Goal: Task Accomplishment & Management: Manage account settings

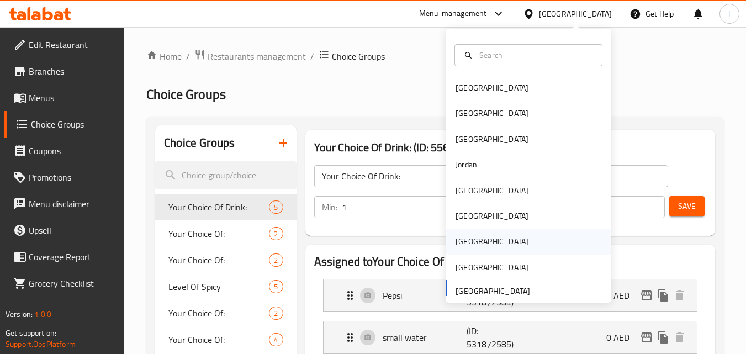
click at [467, 241] on div "[GEOGRAPHIC_DATA]" at bounding box center [492, 241] width 91 height 25
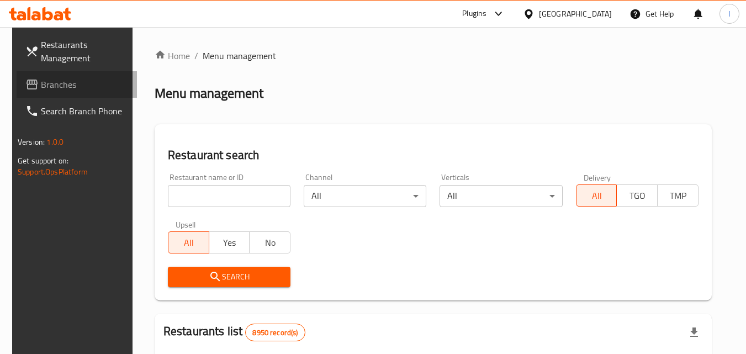
click at [64, 80] on span "Branches" at bounding box center [84, 84] width 87 height 13
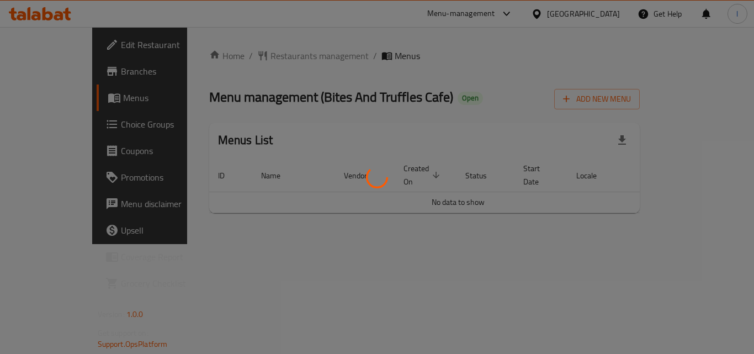
click at [78, 124] on div at bounding box center [377, 177] width 754 height 354
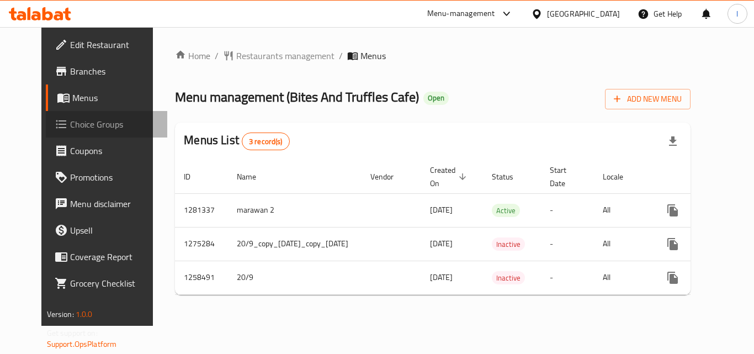
click at [78, 124] on span "Choice Groups" at bounding box center [114, 124] width 88 height 13
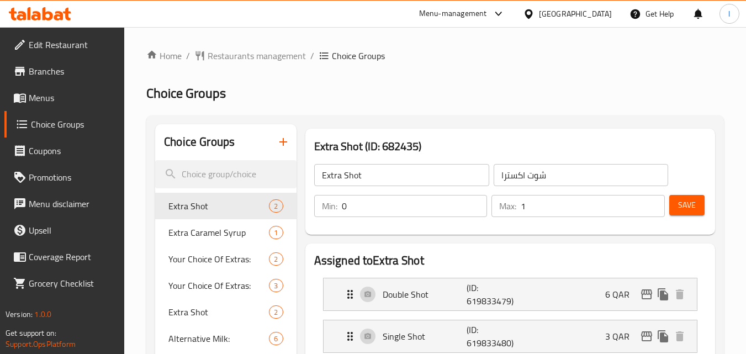
scroll to position [55, 0]
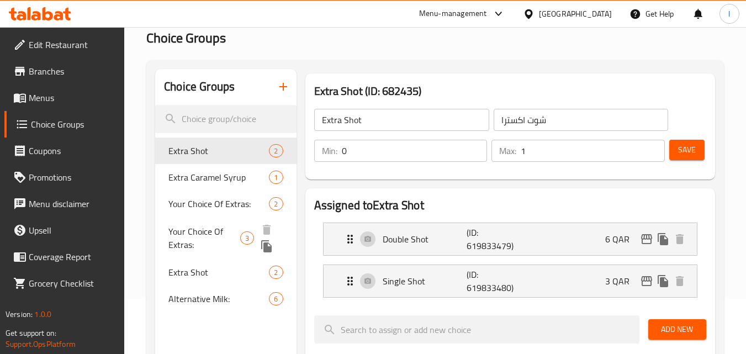
click at [187, 233] on span "Your Choice Of Extras:" at bounding box center [204, 238] width 72 height 27
type input "Your Choice Of Extras:"
type input "إختيارك من الإضافات:"
type input "0"
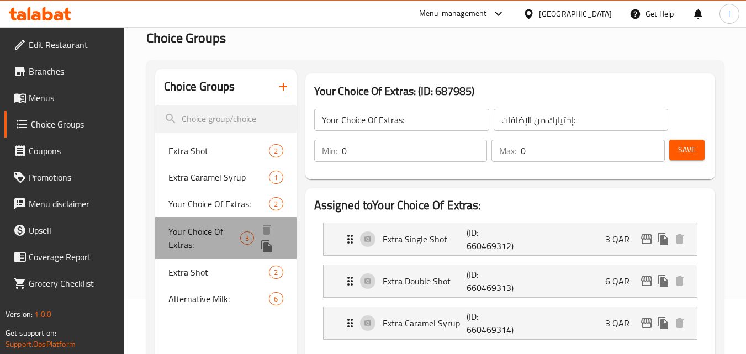
click at [196, 257] on div "Your Choice Of Extras: 3" at bounding box center [225, 238] width 141 height 42
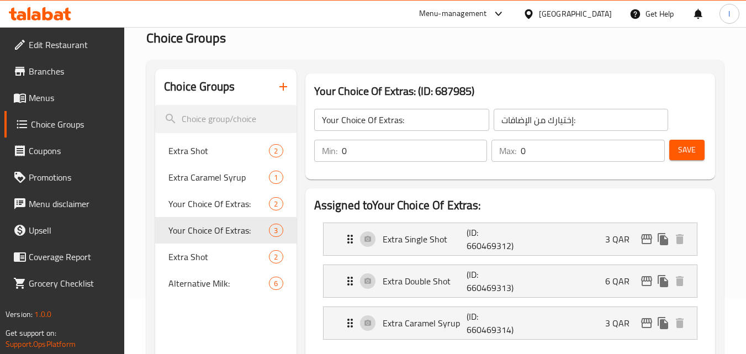
click at [193, 292] on div "Alternative Milk: 6" at bounding box center [225, 283] width 141 height 27
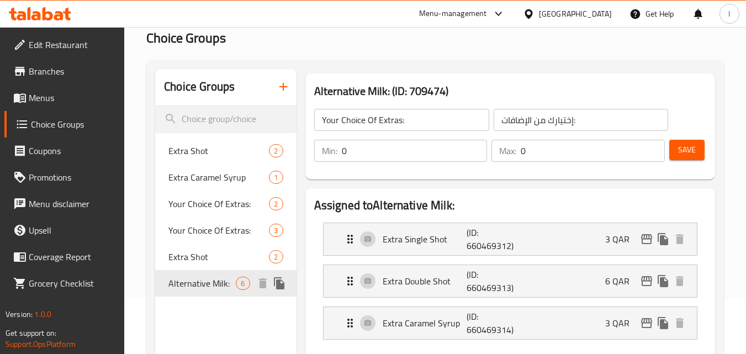
type input "Alternative Milk:"
type input "الحليب البديل:"
type input "1"
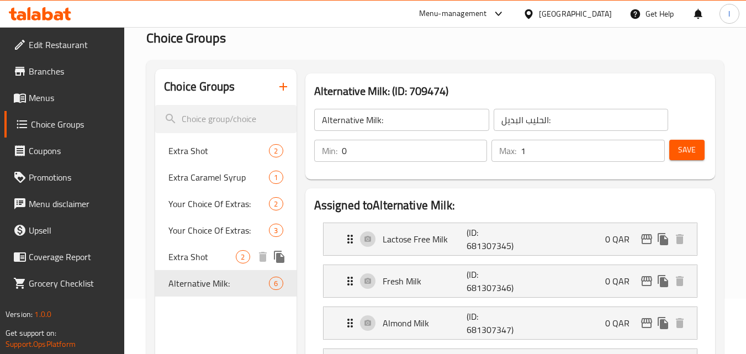
click at [186, 255] on span "Extra Shot" at bounding box center [201, 256] width 67 height 13
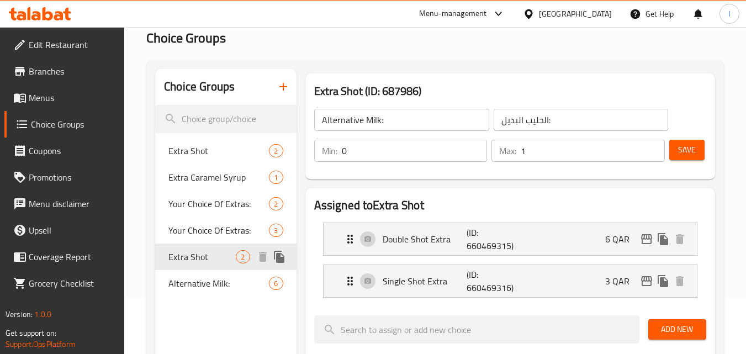
type input "Extra Shot"
type input "شوت اضافية"
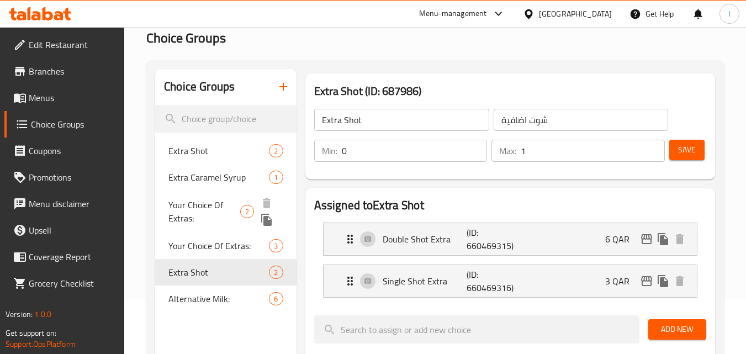
click at [204, 204] on span "Your Choice Of Extras:" at bounding box center [204, 211] width 72 height 27
type input "Your Choice Of Extras:"
type input "إختيارك من الإضافات:"
type input "0"
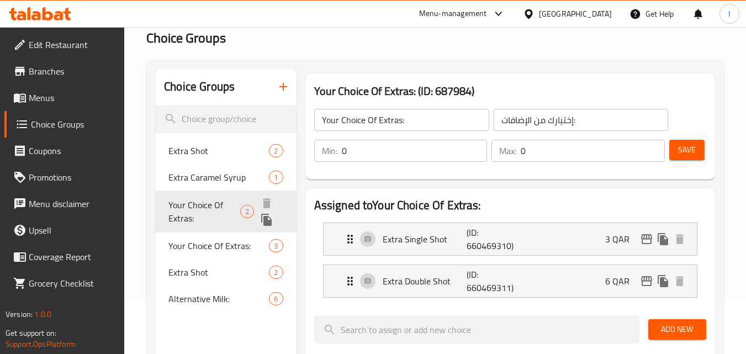
click at [200, 168] on div "Extra Caramel Syrup 1" at bounding box center [225, 177] width 141 height 27
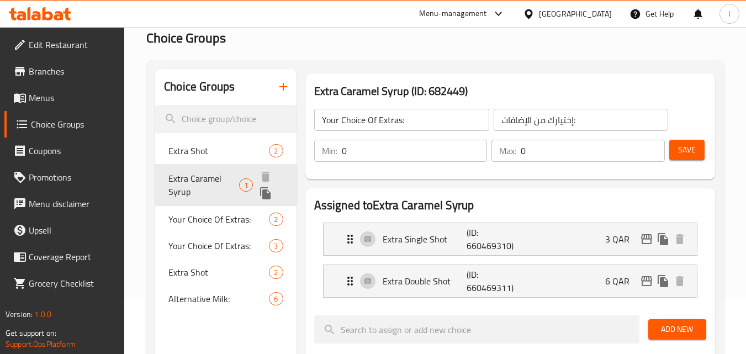
type input "Extra Caramel Syrup"
type input "شراب الكراميل الإضافي"
type input "1"
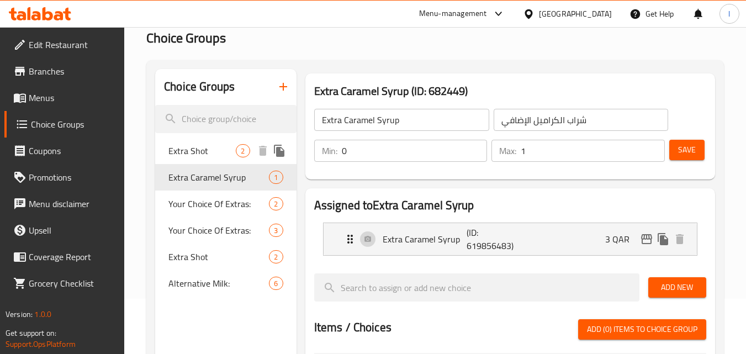
click at [201, 139] on div "Extra Shot 2" at bounding box center [225, 151] width 141 height 27
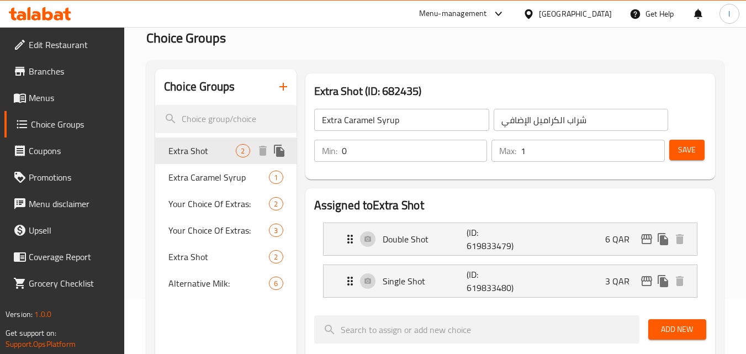
type input "Extra Shot"
type input "شوت اكسترا"
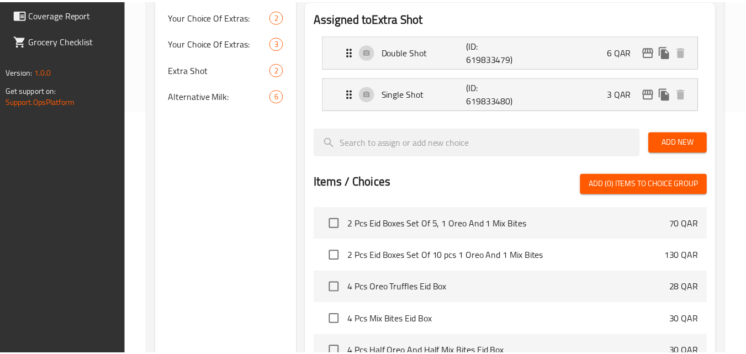
scroll to position [426, 0]
